Goal: Check status: Check status

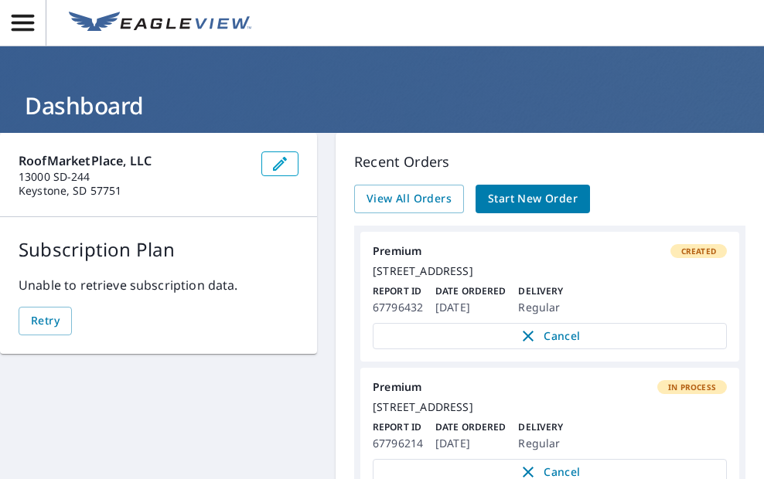
click at [26, 30] on icon "button" at bounding box center [23, 23] width 22 height 16
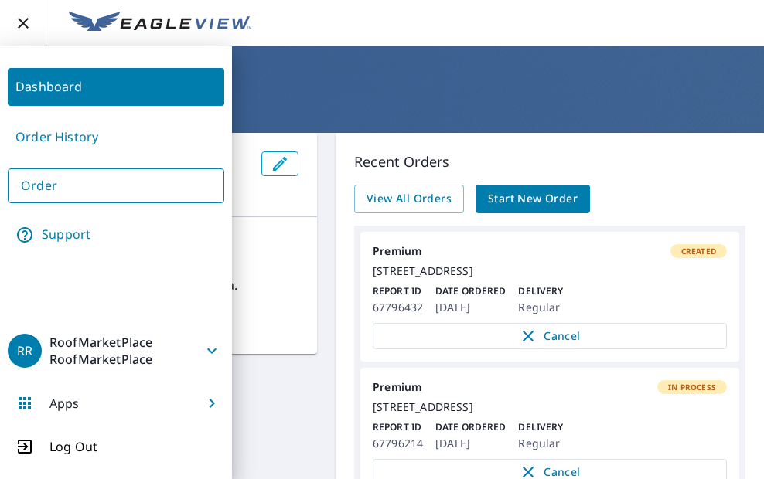
click at [61, 133] on link "Order History" at bounding box center [116, 137] width 217 height 38
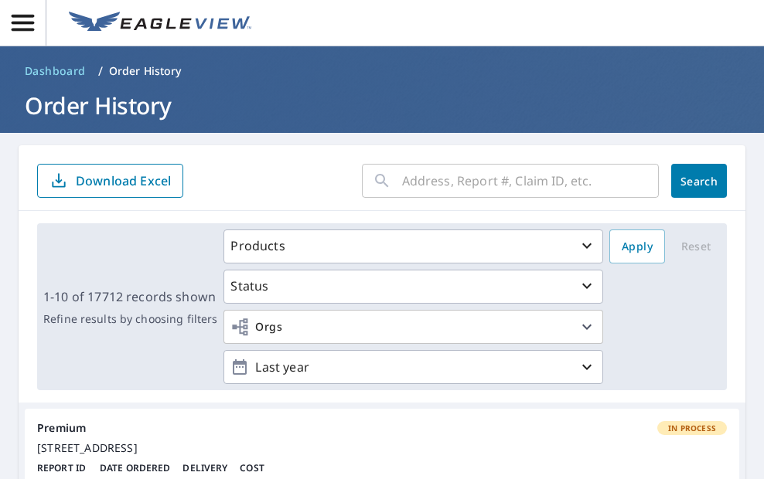
click at [427, 183] on input "text" at bounding box center [530, 180] width 257 height 43
paste input "251008-XAUMZK"
type input "251008-XAUMZK"
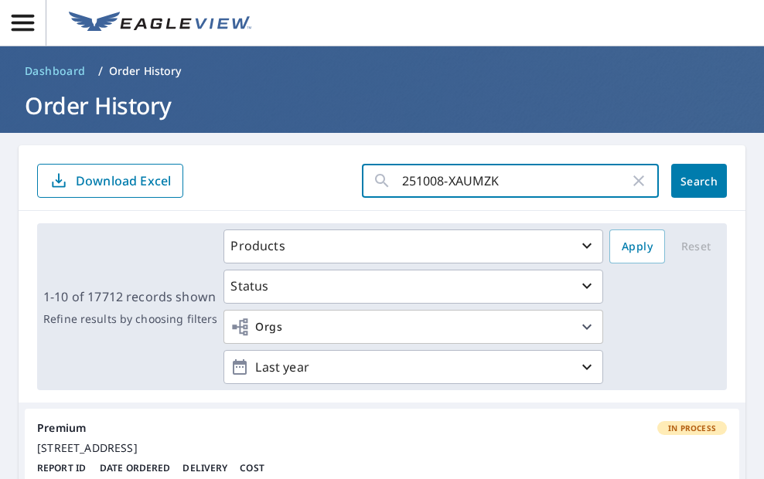
click at [684, 176] on span "Search" at bounding box center [699, 181] width 31 height 15
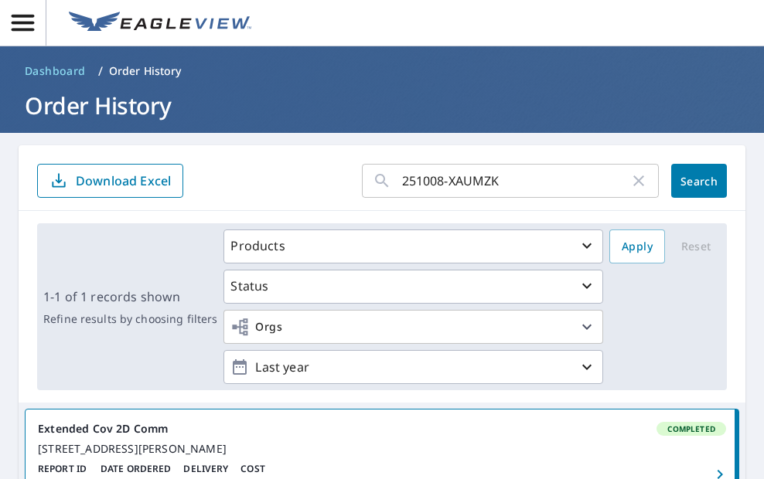
scroll to position [234, 0]
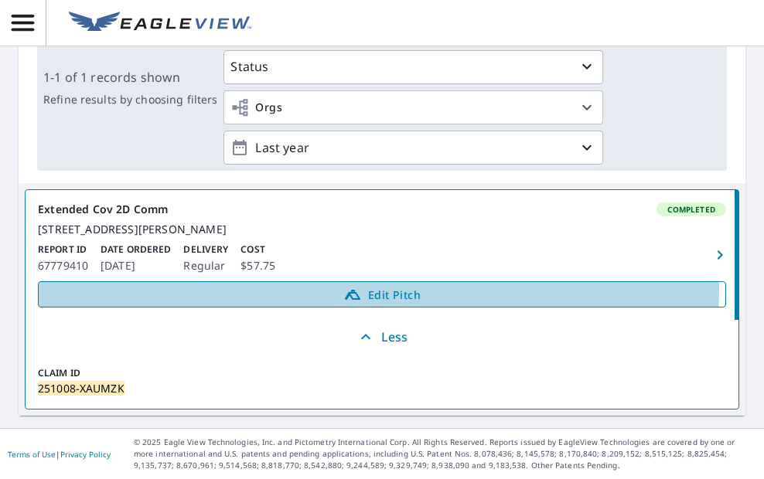
click at [378, 290] on span "Edit Pitch" at bounding box center [382, 294] width 668 height 19
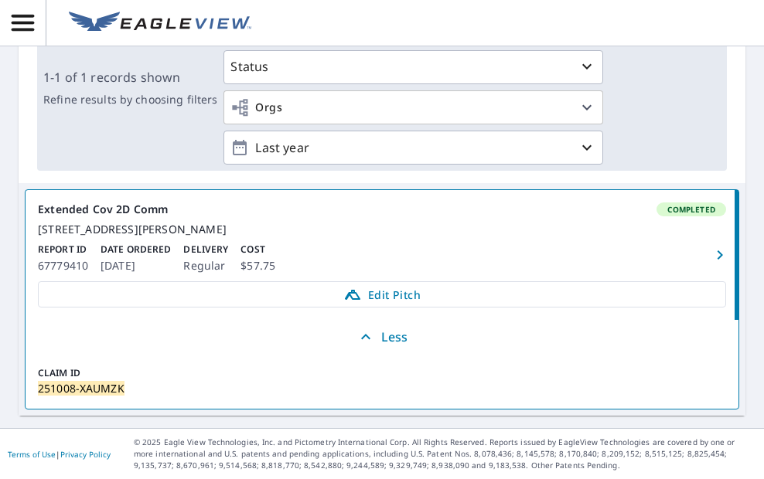
scroll to position [0, 0]
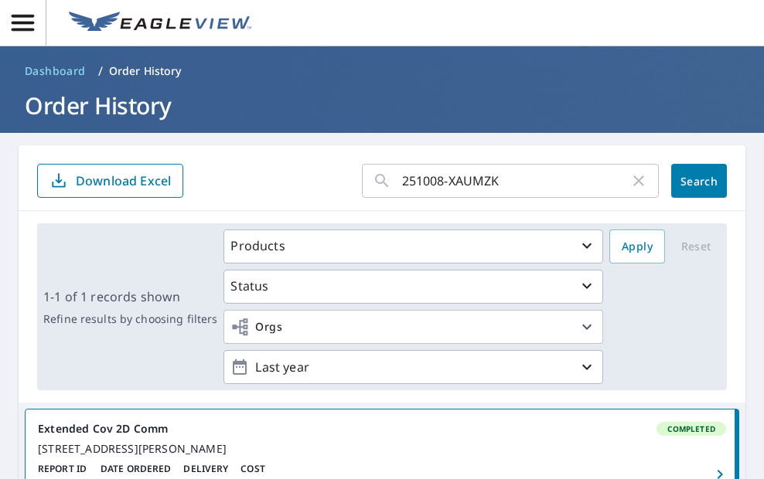
click at [633, 180] on icon "button" at bounding box center [638, 181] width 19 height 19
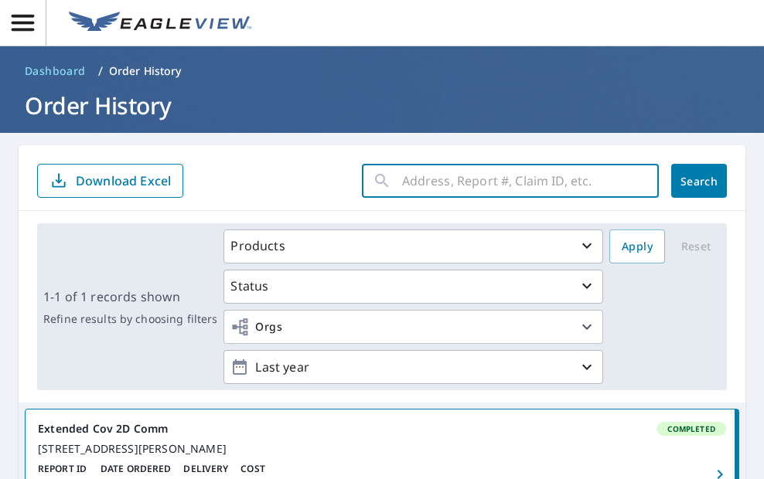
click at [472, 183] on input "text" at bounding box center [530, 180] width 257 height 43
paste input "251009-MHNSG"
type input "251009-MHNSG"
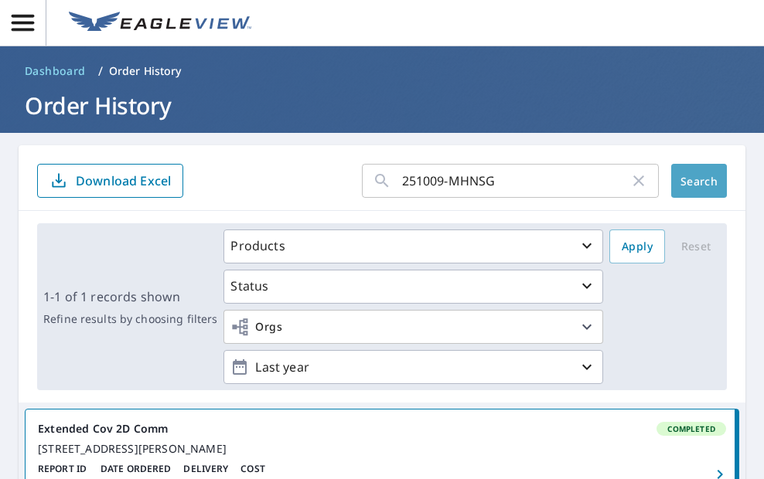
click at [688, 182] on span "Search" at bounding box center [699, 181] width 31 height 15
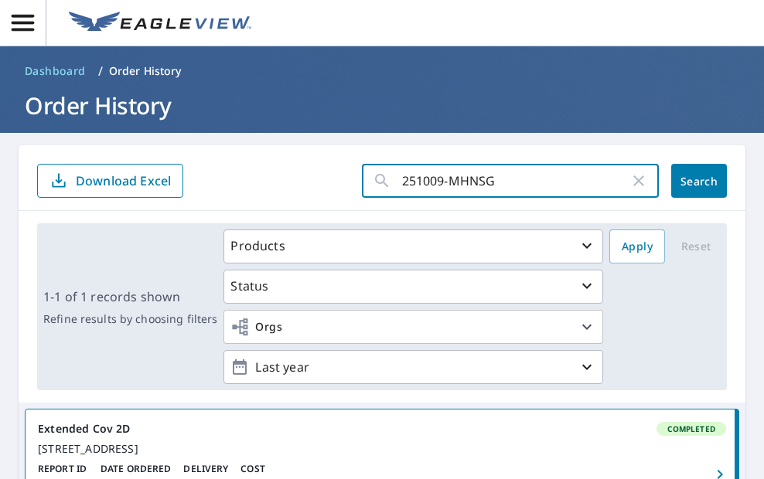
drag, startPoint x: 496, startPoint y: 179, endPoint x: 368, endPoint y: 179, distance: 127.6
click at [369, 179] on div "251009-MHNSG ​" at bounding box center [510, 181] width 297 height 34
paste input "U"
type input "251009-MHNSGU"
click at [694, 183] on span "Search" at bounding box center [699, 181] width 31 height 15
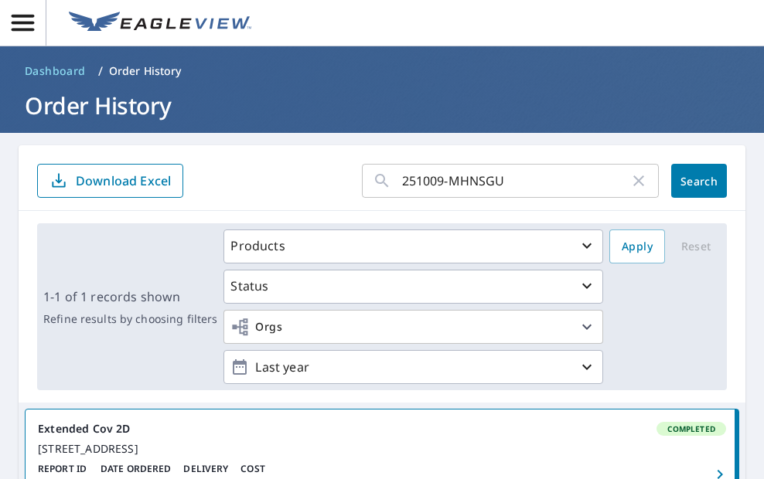
scroll to position [250, 0]
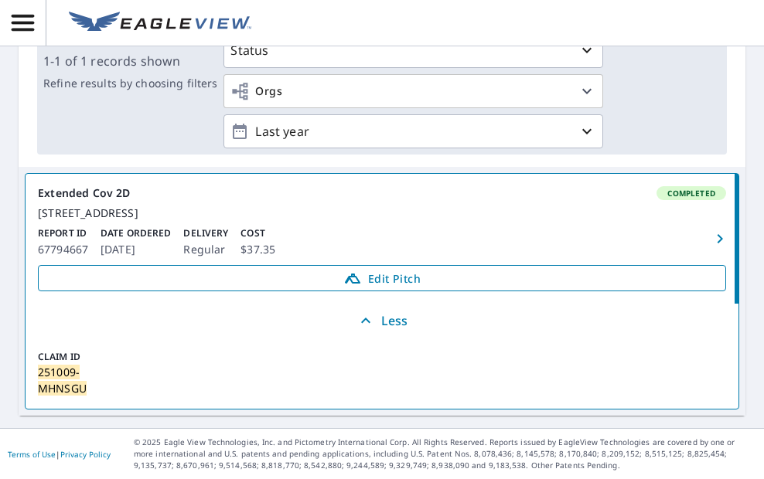
click at [397, 276] on span "Edit Pitch" at bounding box center [382, 278] width 668 height 19
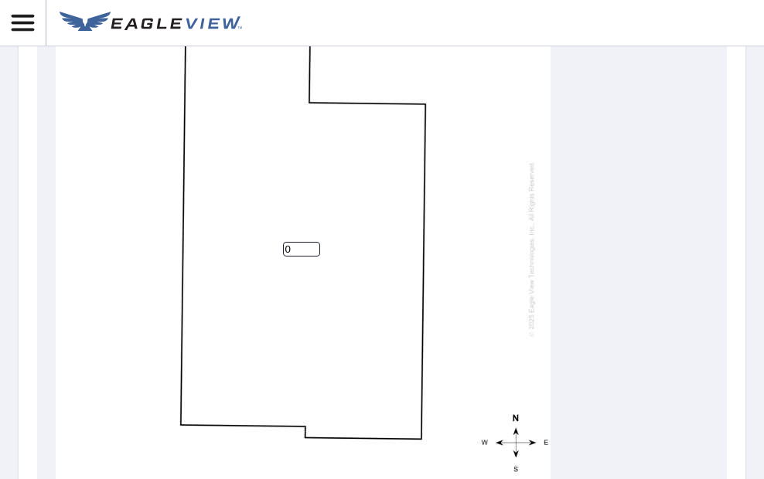
scroll to position [619, 0]
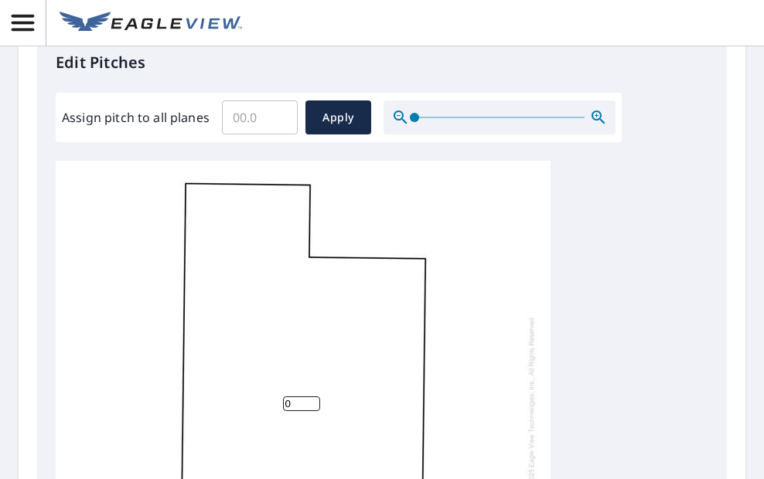
click at [244, 121] on input "Assign pitch to all planes" at bounding box center [260, 117] width 76 height 43
type input "1"
click at [338, 122] on span "Apply" at bounding box center [338, 117] width 41 height 19
type input "1"
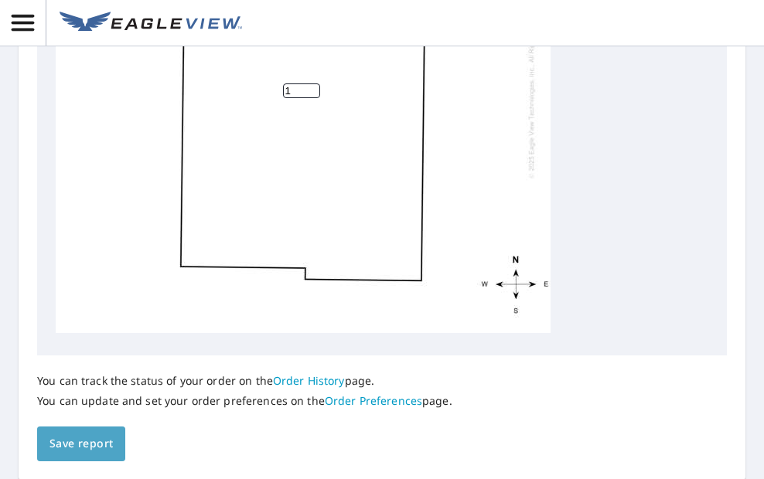
click at [91, 434] on button "Save report" at bounding box center [81, 444] width 88 height 35
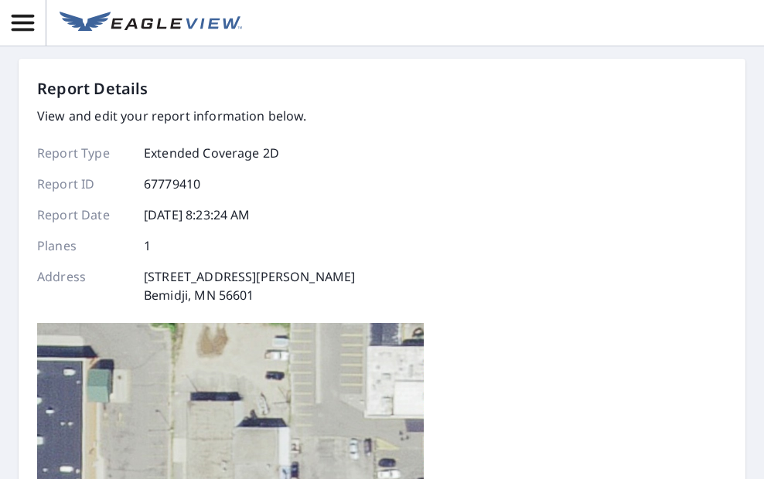
scroll to position [0, 0]
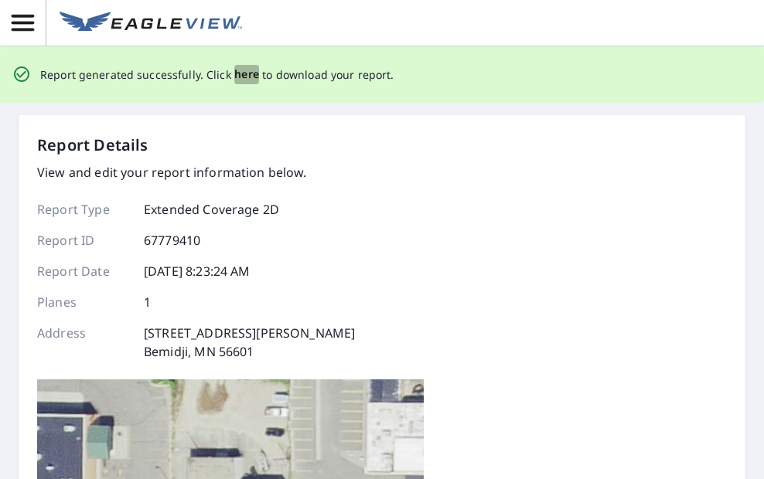
click at [240, 70] on span "here" at bounding box center [247, 74] width 26 height 19
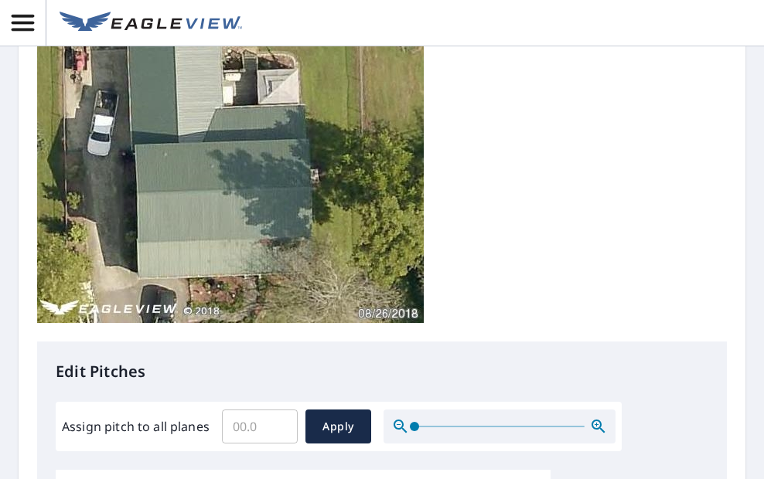
scroll to position [232, 0]
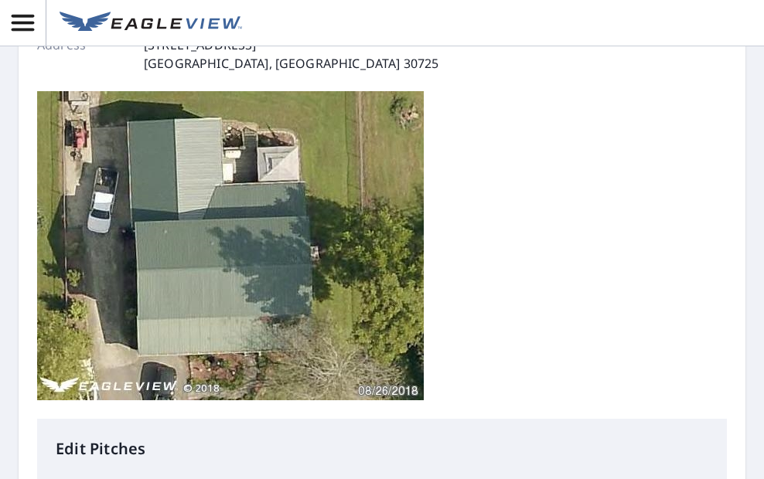
type input "4"
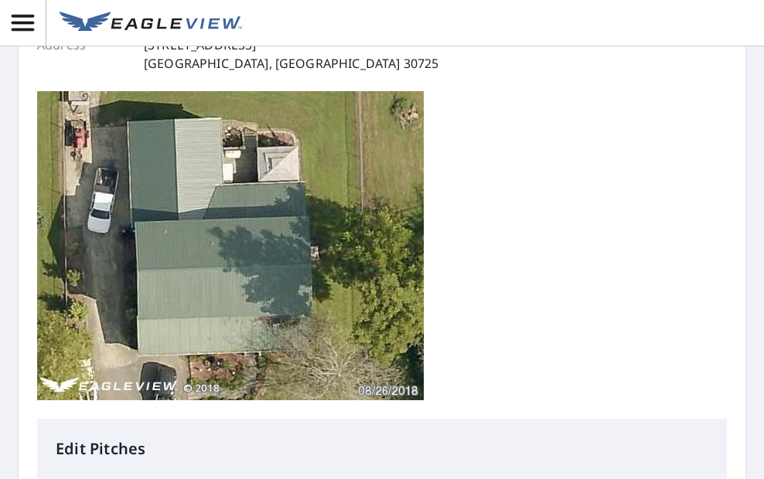
type input "4"
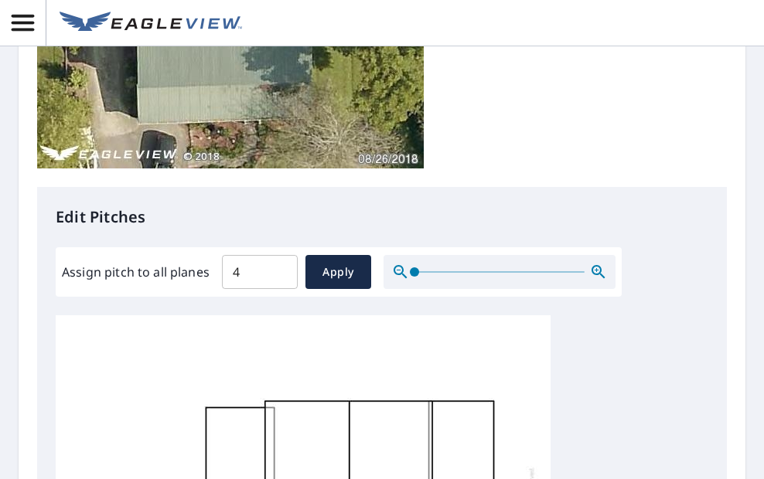
scroll to position [541, 0]
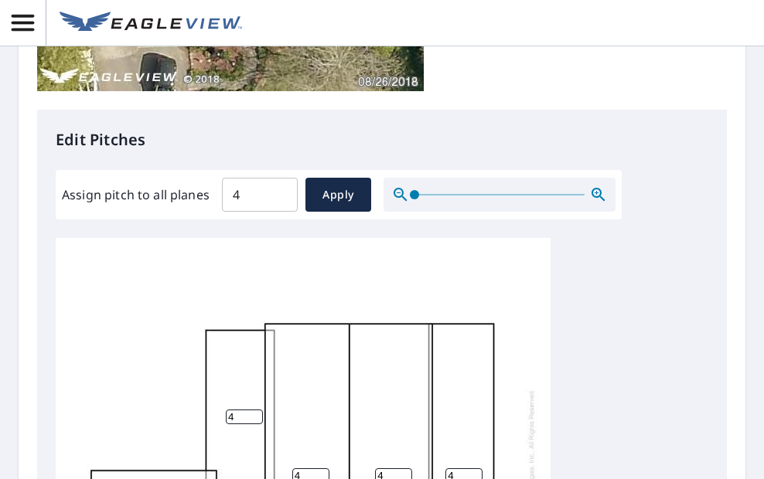
drag, startPoint x: 304, startPoint y: 214, endPoint x: 268, endPoint y: 214, distance: 35.6
click at [268, 234] on div "4 4 4 4 4 4" at bounding box center [303, 477] width 495 height 486
click at [339, 234] on div "99 4 4 4 4 4" at bounding box center [303, 477] width 495 height 486
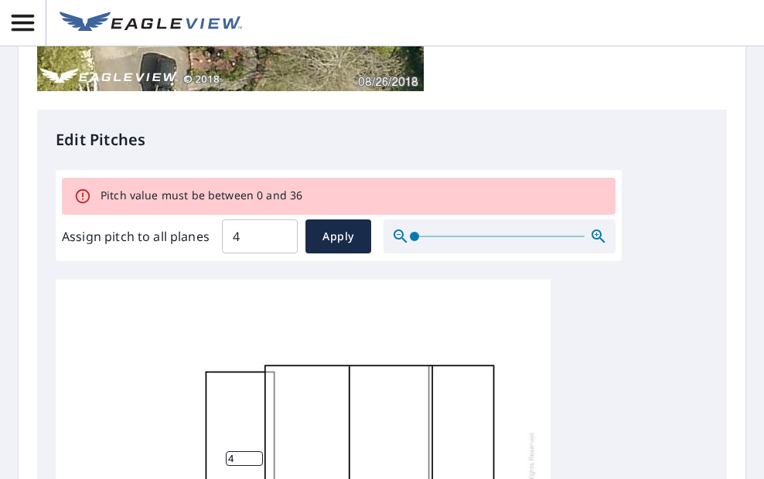
scroll to position [583, 0]
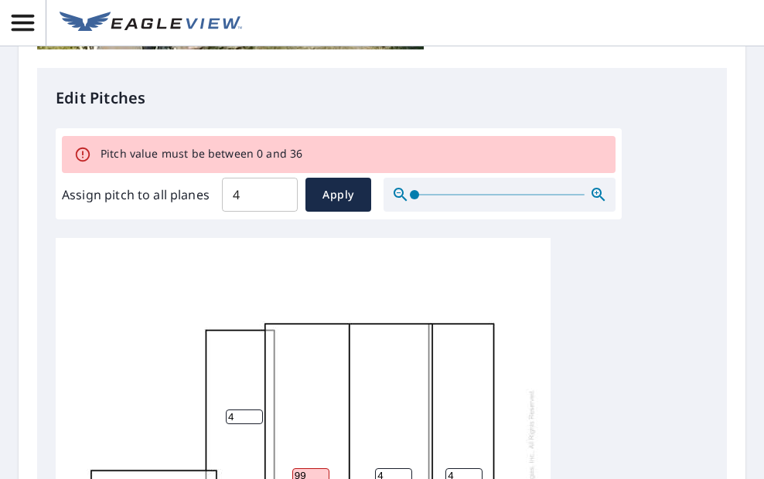
drag, startPoint x: 305, startPoint y: 214, endPoint x: 265, endPoint y: 214, distance: 40.2
click at [265, 234] on div "99 4 4 4 4 4" at bounding box center [303, 477] width 495 height 486
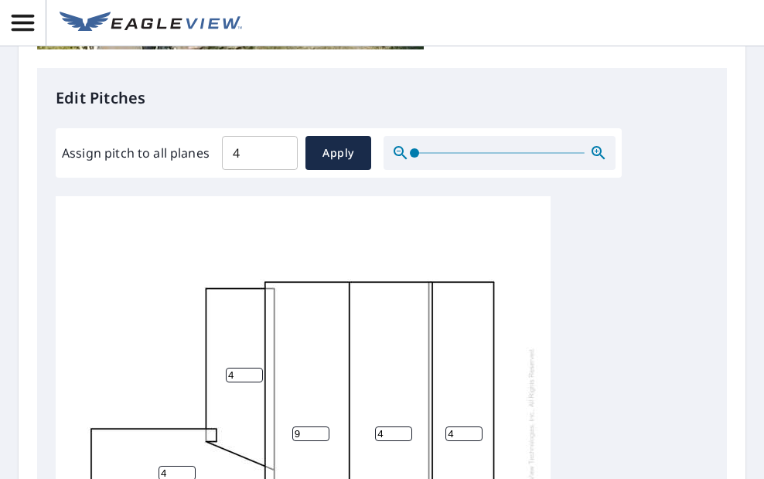
scroll to position [541, 0]
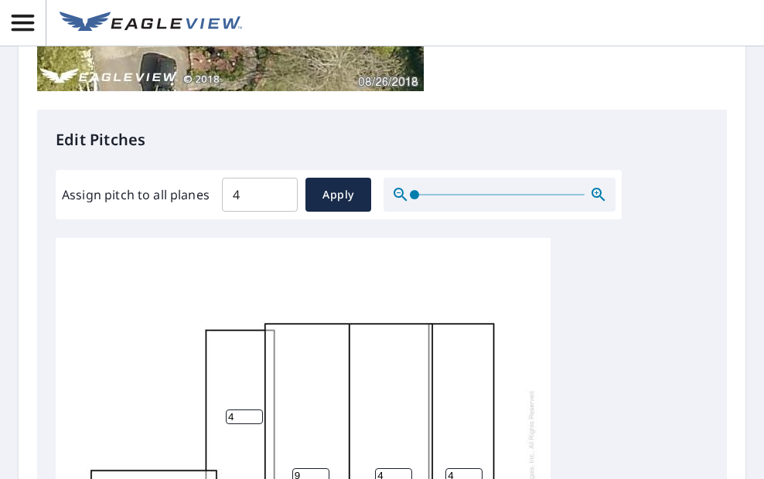
type input "9"
drag, startPoint x: 383, startPoint y: 217, endPoint x: 356, endPoint y: 216, distance: 27.1
click at [356, 234] on div "9 9 4 4 4 4" at bounding box center [303, 477] width 495 height 486
type input "9"
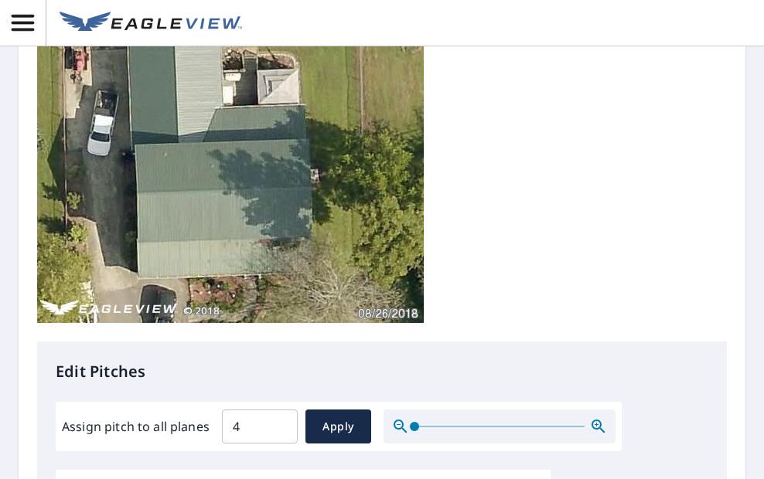
scroll to position [696, 0]
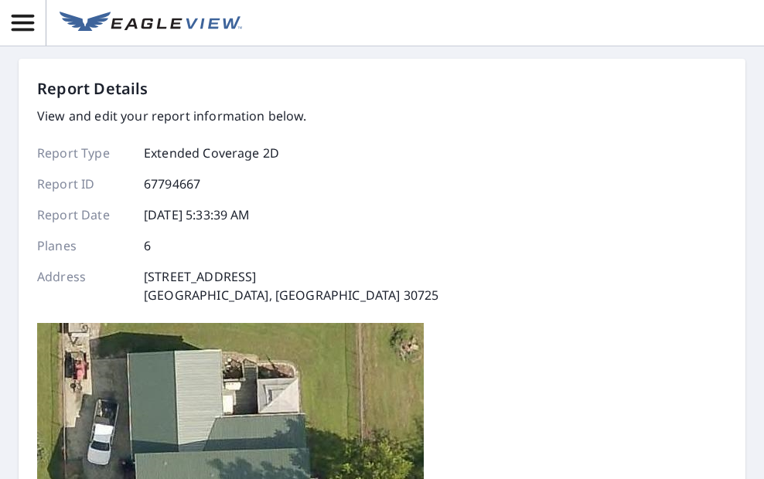
scroll to position [0, 0]
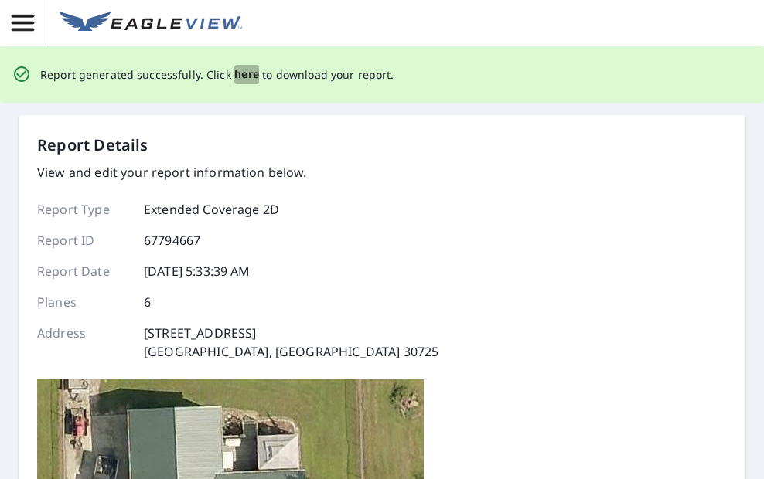
click at [243, 73] on span "here" at bounding box center [247, 74] width 26 height 19
